Goal: Task Accomplishment & Management: Use online tool/utility

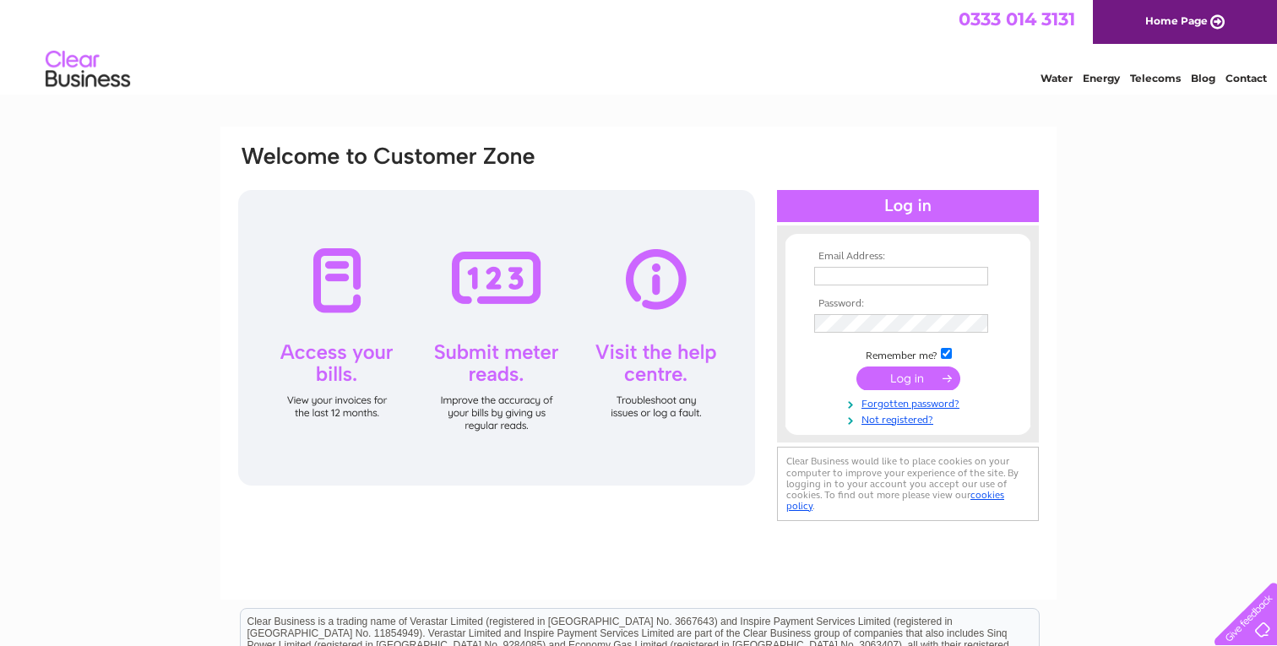
type input "[EMAIL_ADDRESS][DOMAIN_NAME]"
click at [903, 379] on input "submit" at bounding box center [909, 379] width 104 height 24
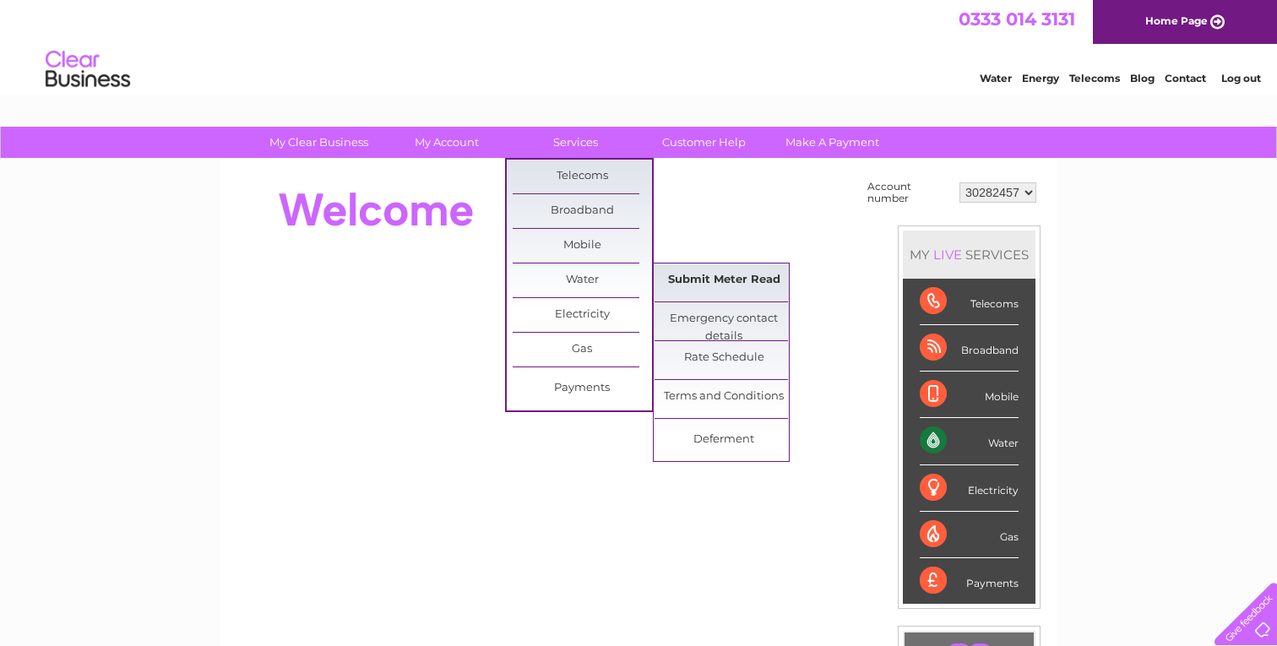
click at [710, 279] on link "Submit Meter Read" at bounding box center [724, 281] width 139 height 34
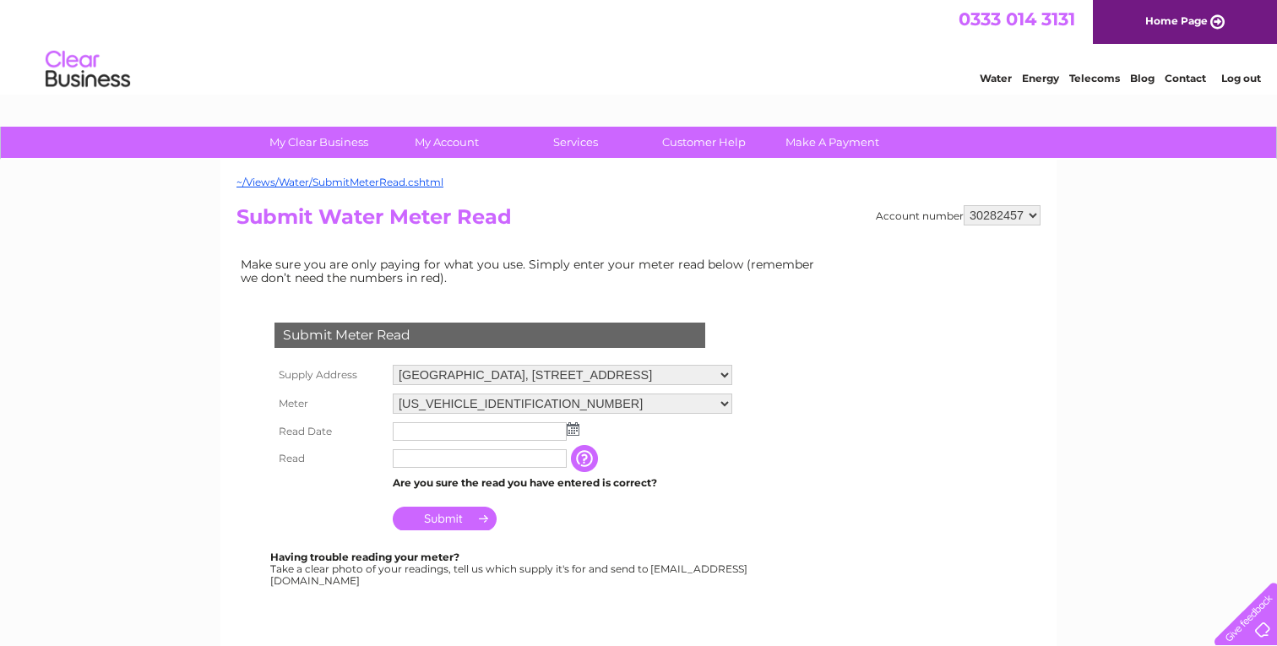
click at [511, 376] on select "Swan Hotel, Kingholm Road, Kingholm Quay, Dumfries, Dumfriesshire, DG1 4SU" at bounding box center [563, 375] width 340 height 20
click at [493, 402] on select "06ELSTER19M384557" at bounding box center [563, 405] width 340 height 20
